Goal: Task Accomplishment & Management: Complete application form

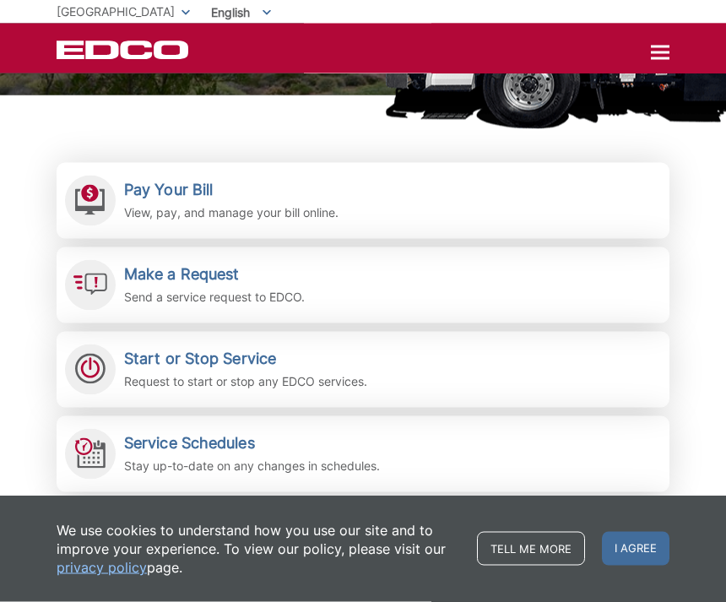
scroll to position [288, 0]
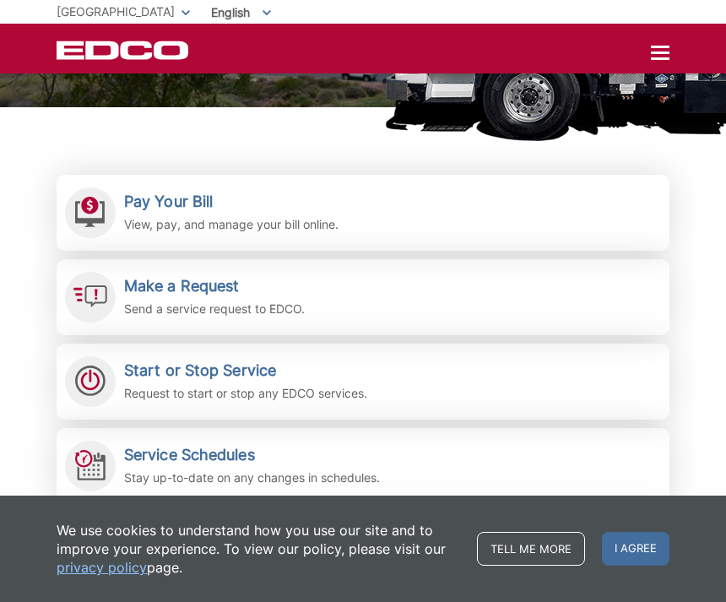
click at [237, 306] on p "Send a service request to EDCO." at bounding box center [214, 309] width 181 height 19
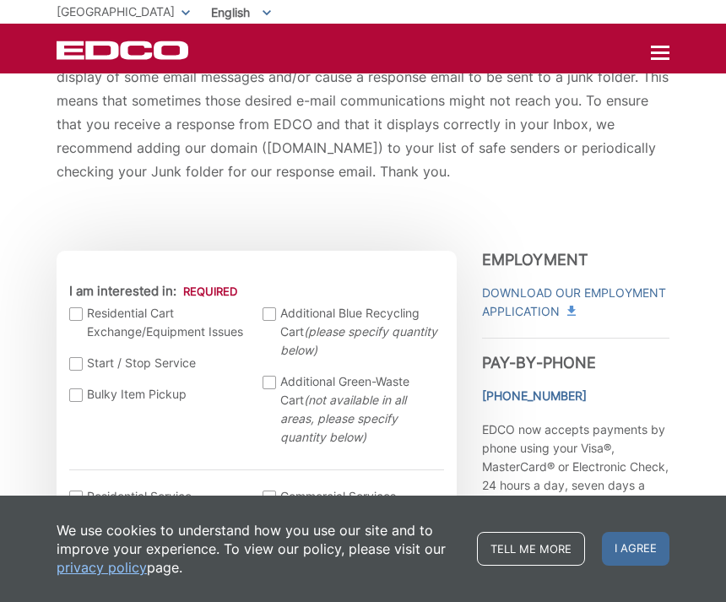
scroll to position [357, 0]
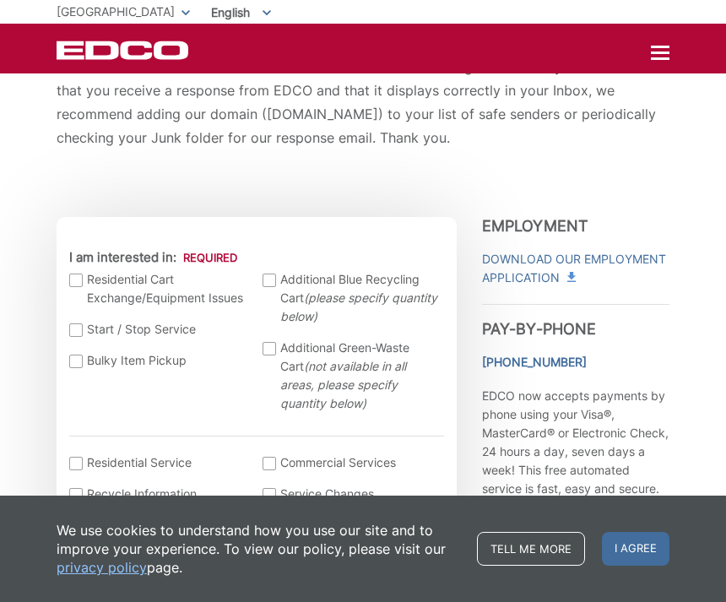
click at [86, 365] on label "Bulky Item Pickup" at bounding box center [157, 360] width 177 height 19
click at [0, 0] on input "Bulky Item Pickup" at bounding box center [0, 0] width 0 height 0
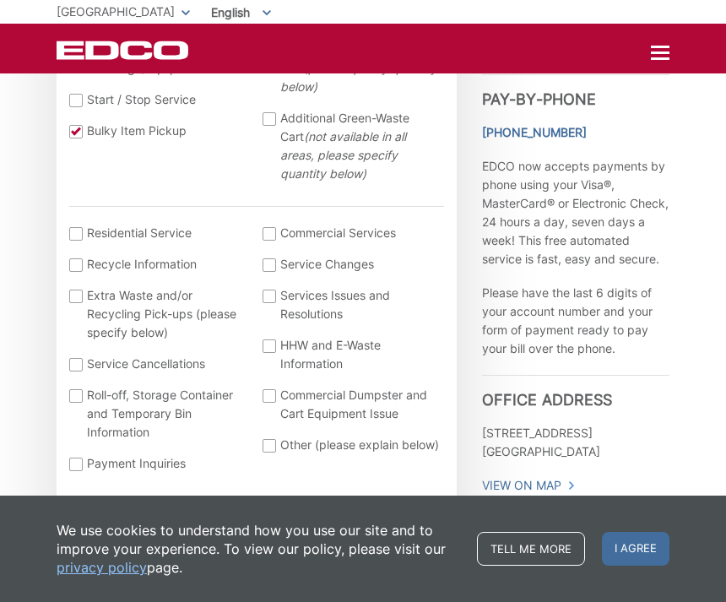
scroll to position [594, 0]
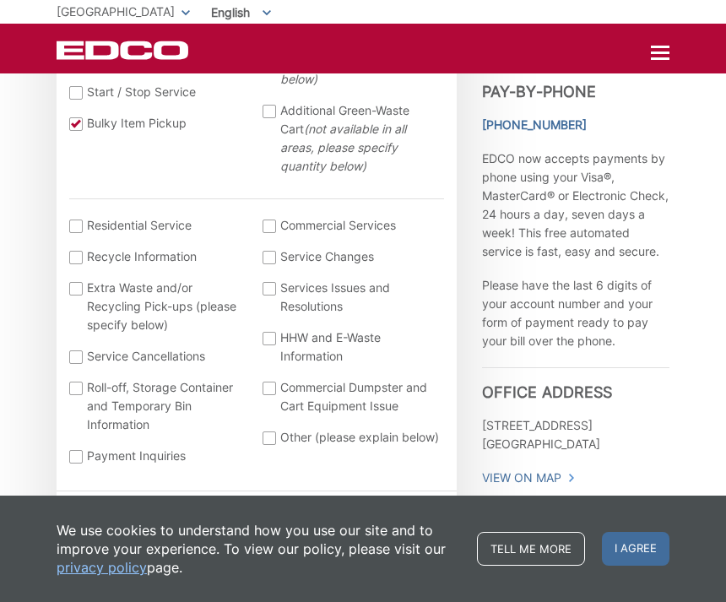
click at [80, 220] on div at bounding box center [76, 227] width 14 height 14
click at [0, 0] on input "I am interested in: (continued) *" at bounding box center [0, 0] width 0 height 0
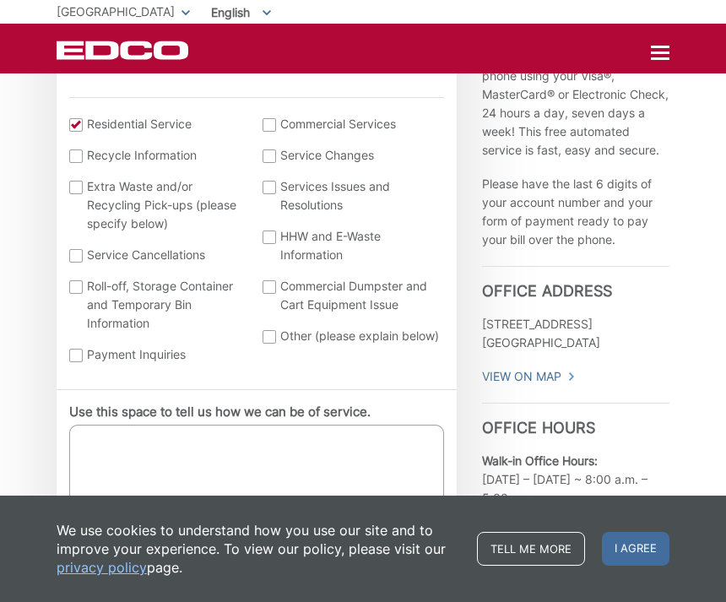
scroll to position [697, 0]
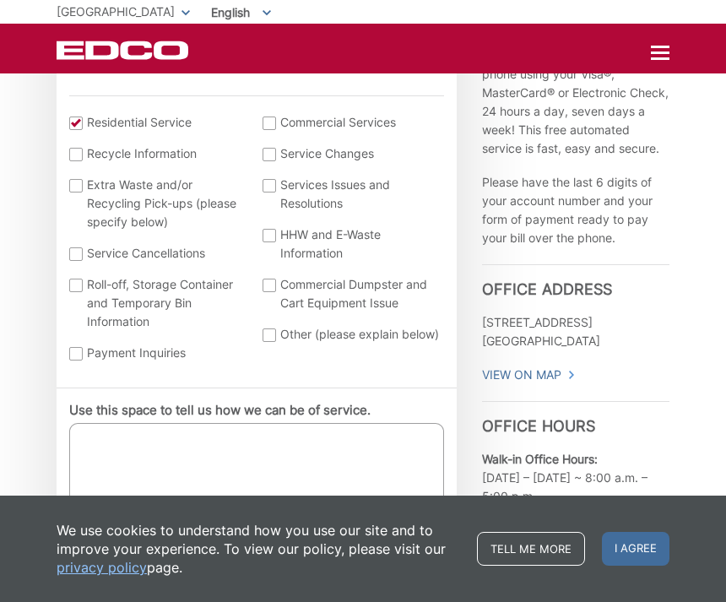
click at [195, 463] on textarea "Use this space to tell us how we can be of service." at bounding box center [256, 465] width 375 height 84
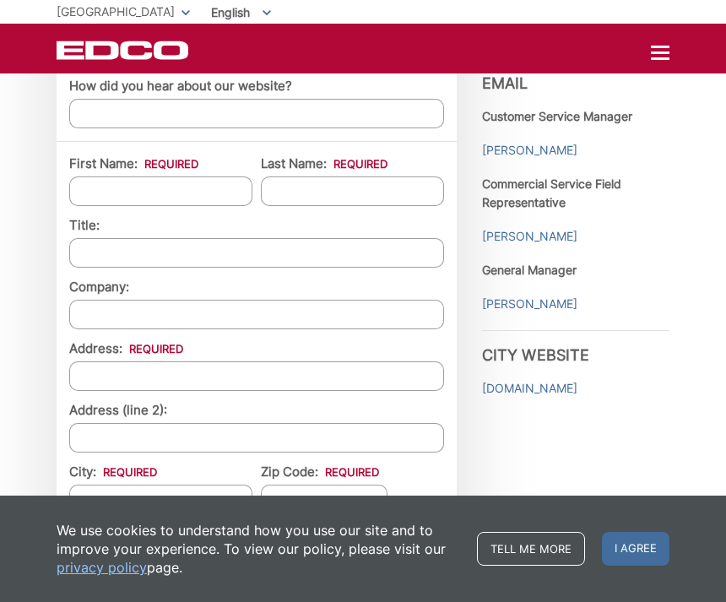
scroll to position [1347, 0]
type textarea "Bbq pick up"
click at [117, 203] on input "First Name: *" at bounding box center [160, 191] width 183 height 30
type input "[PERSON_NAME]"
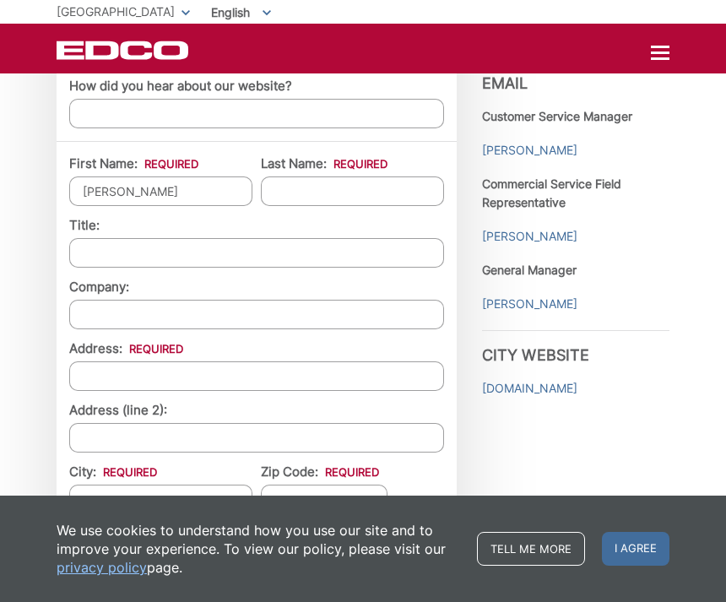
click at [340, 198] on input "Last Name: *" at bounding box center [352, 191] width 183 height 30
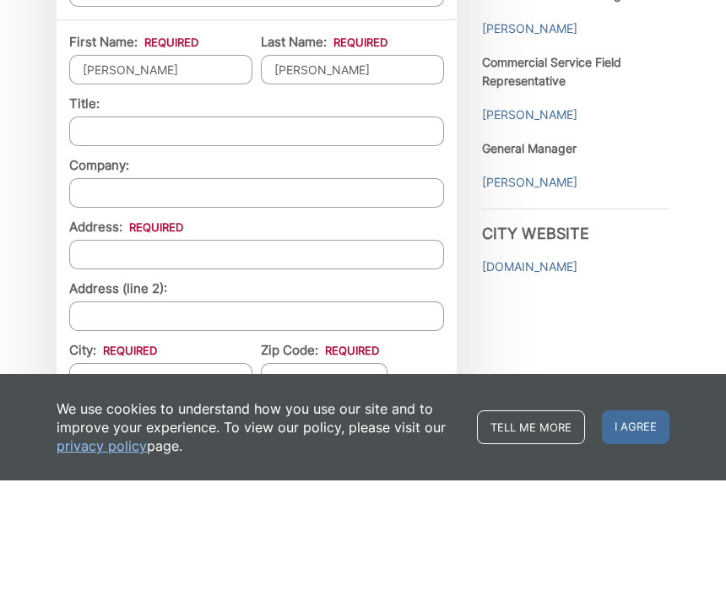
type input "[PERSON_NAME]"
click at [186, 401] on li "Address (line 2):" at bounding box center [256, 426] width 375 height 51
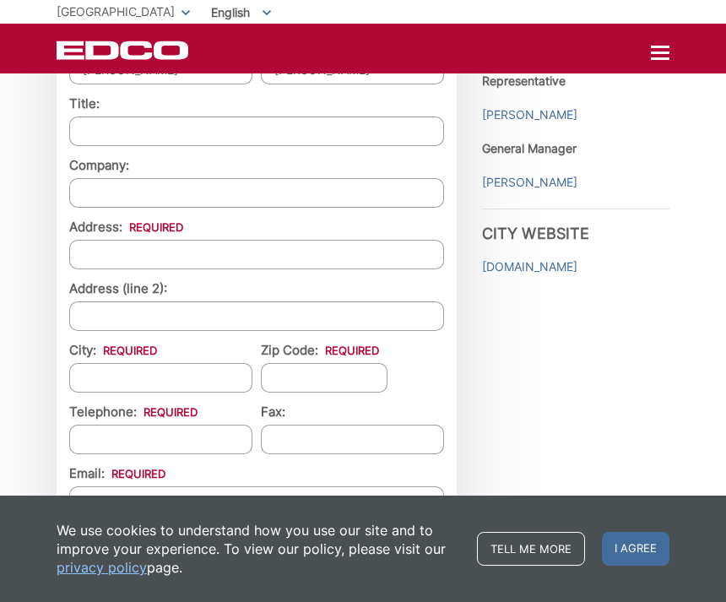
click at [154, 264] on input "Address: *" at bounding box center [256, 255] width 375 height 30
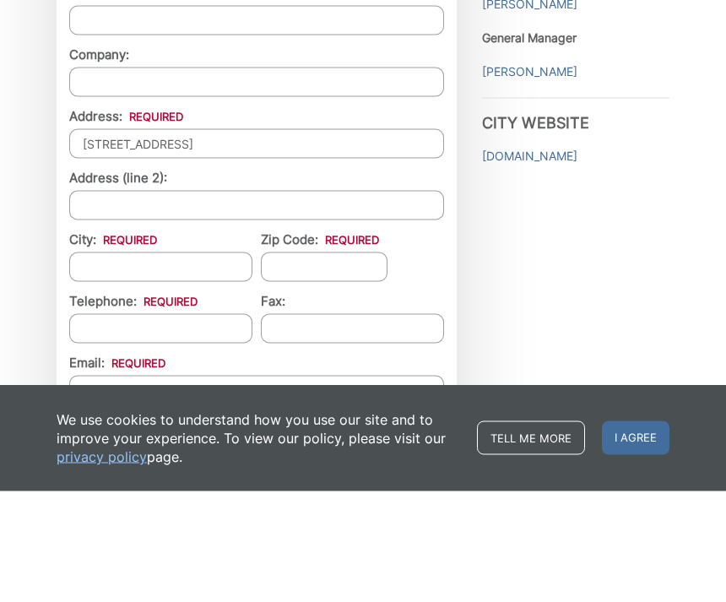
type input "[STREET_ADDRESS]"
click at [121, 363] on input "City: *" at bounding box center [160, 378] width 183 height 30
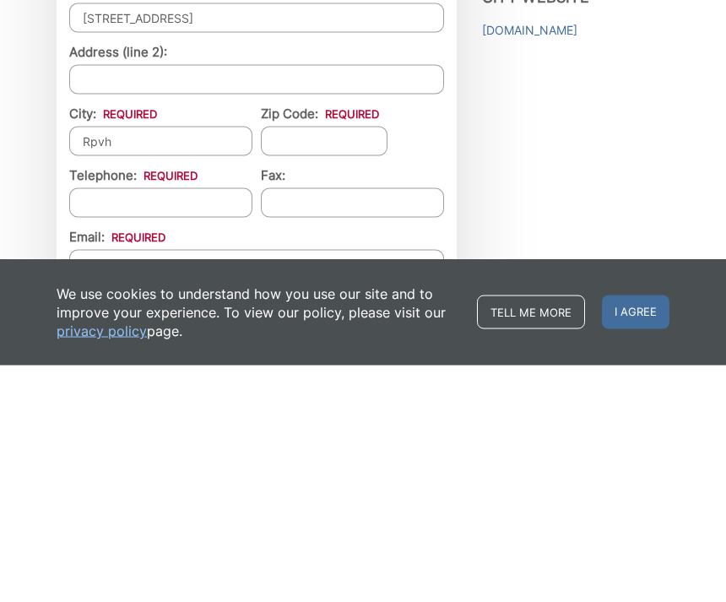
type input "Rpvh"
click at [336, 363] on input "Zip Code: *" at bounding box center [324, 378] width 127 height 30
type input "90275"
click at [126, 425] on input "Telephone: *" at bounding box center [160, 440] width 183 height 30
type input "[PHONE_NUMBER]"
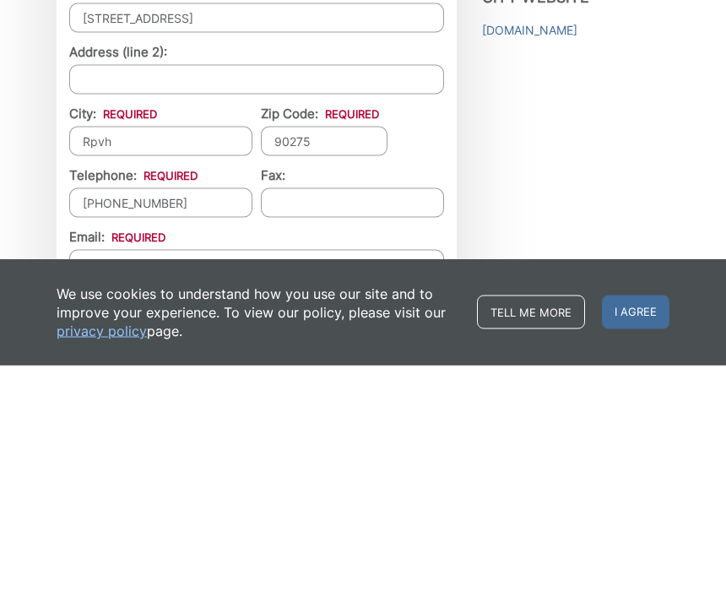
click at [100, 486] on input "Email *" at bounding box center [256, 501] width 375 height 30
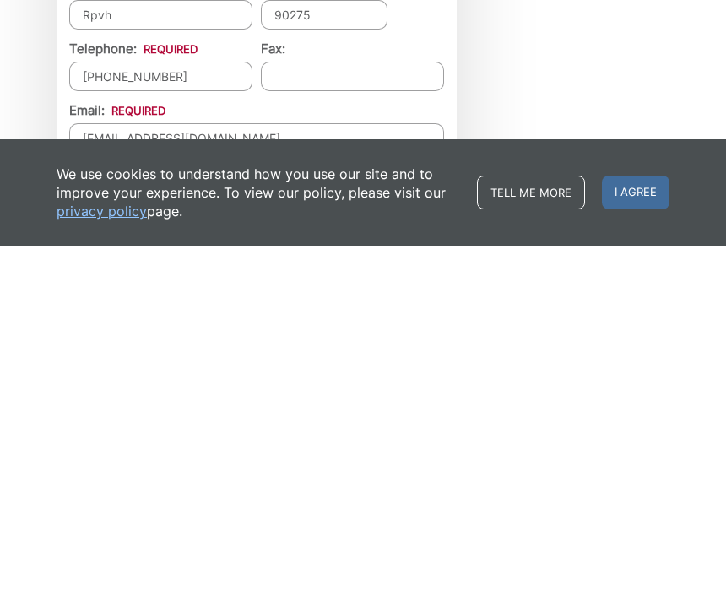
type input "[EMAIL_ADDRESS][DOMAIN_NAME]"
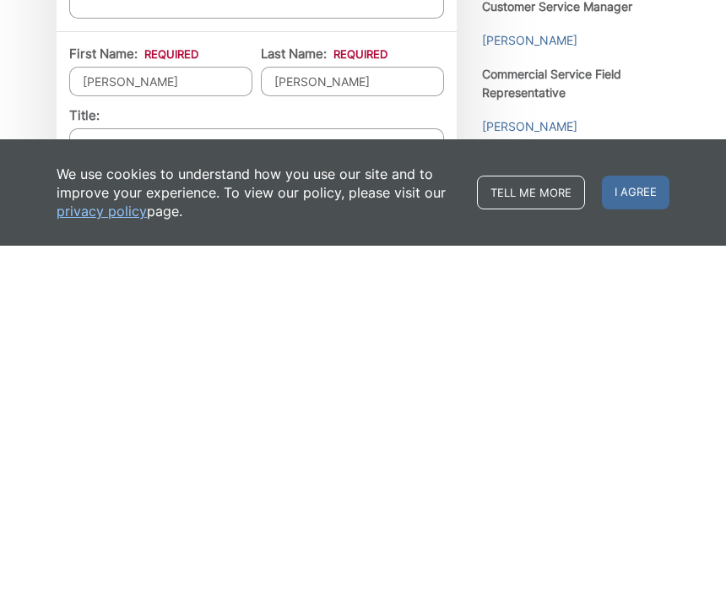
scroll to position [1101, 0]
